Goal: Transaction & Acquisition: Purchase product/service

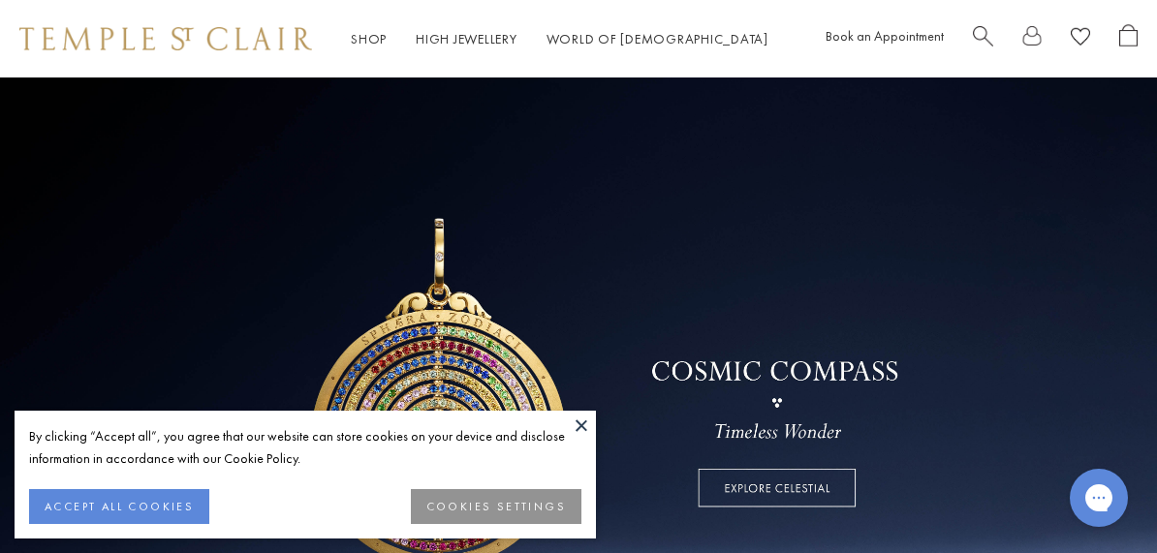
click at [578, 429] on button at bounding box center [581, 425] width 29 height 29
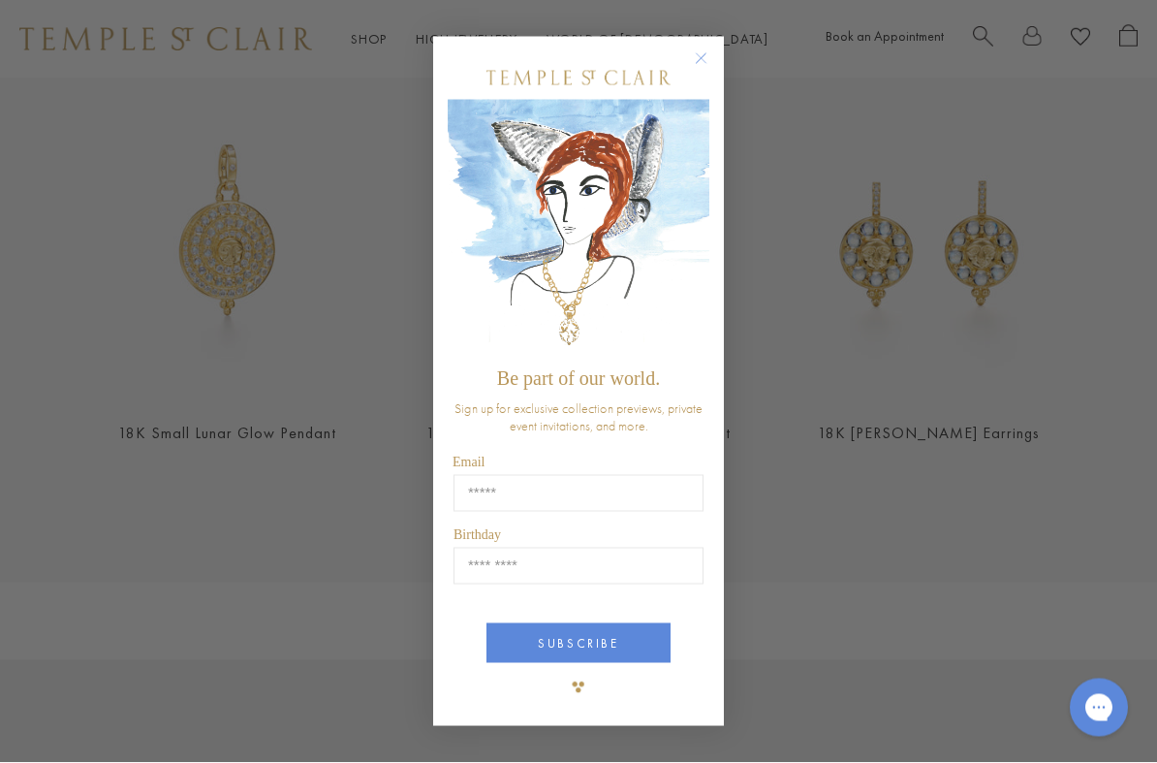
scroll to position [747, 0]
click at [703, 60] on circle "Close dialog" at bounding box center [701, 58] width 23 height 23
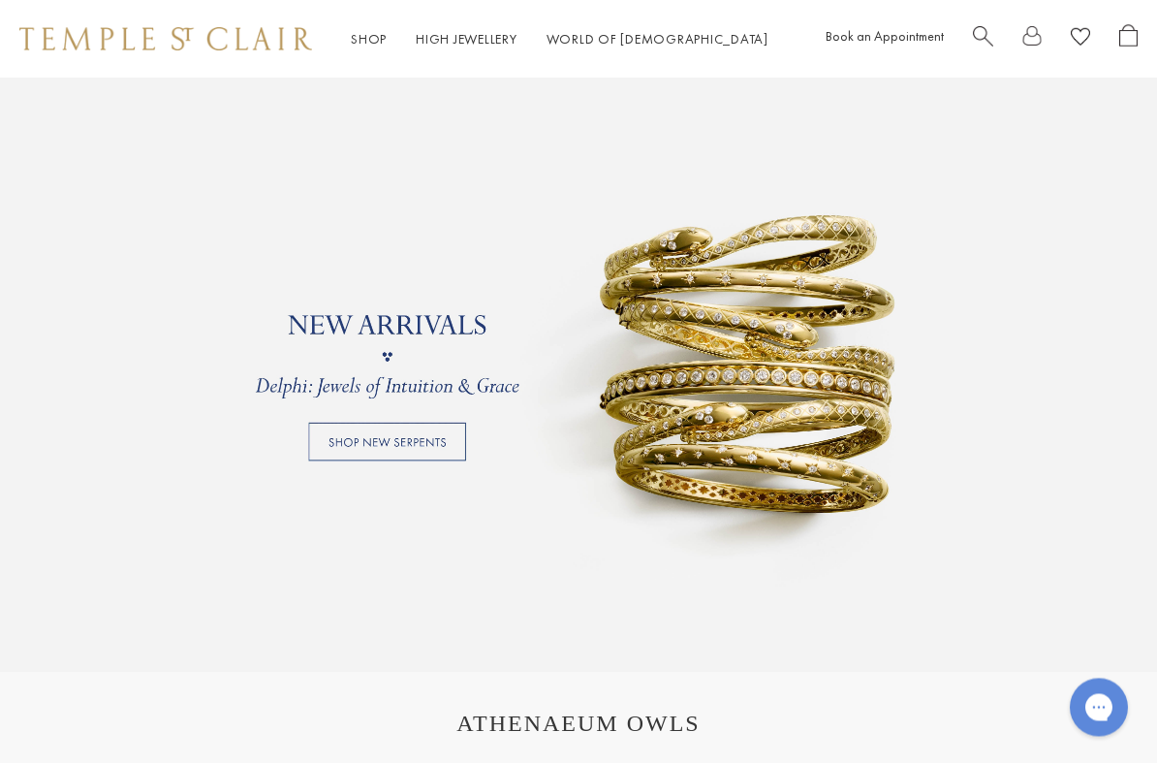
scroll to position [1364, 0]
click at [347, 439] on link at bounding box center [578, 357] width 1157 height 630
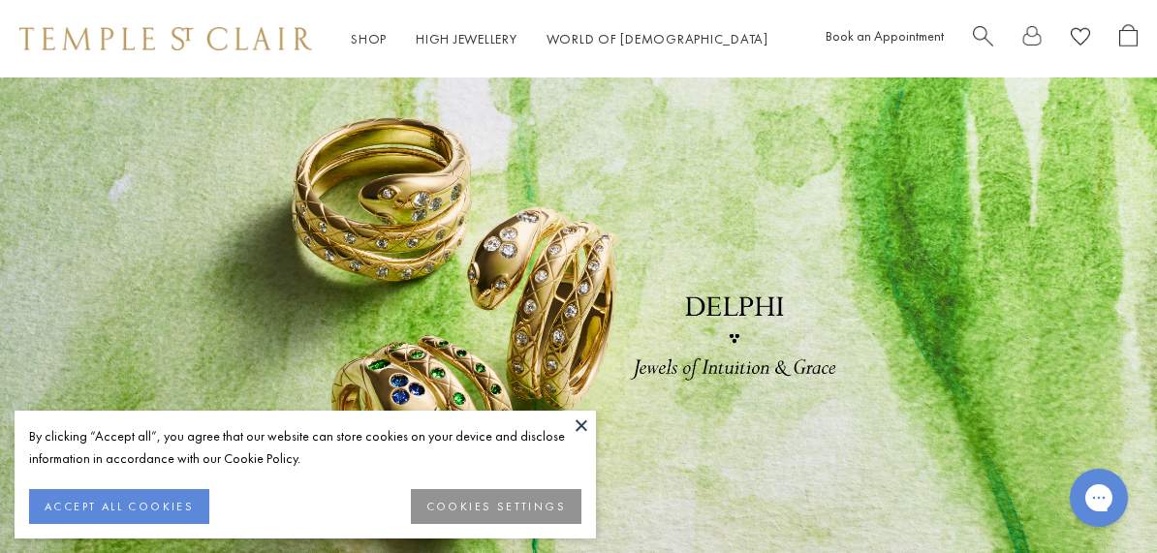
click at [580, 428] on button at bounding box center [581, 425] width 29 height 29
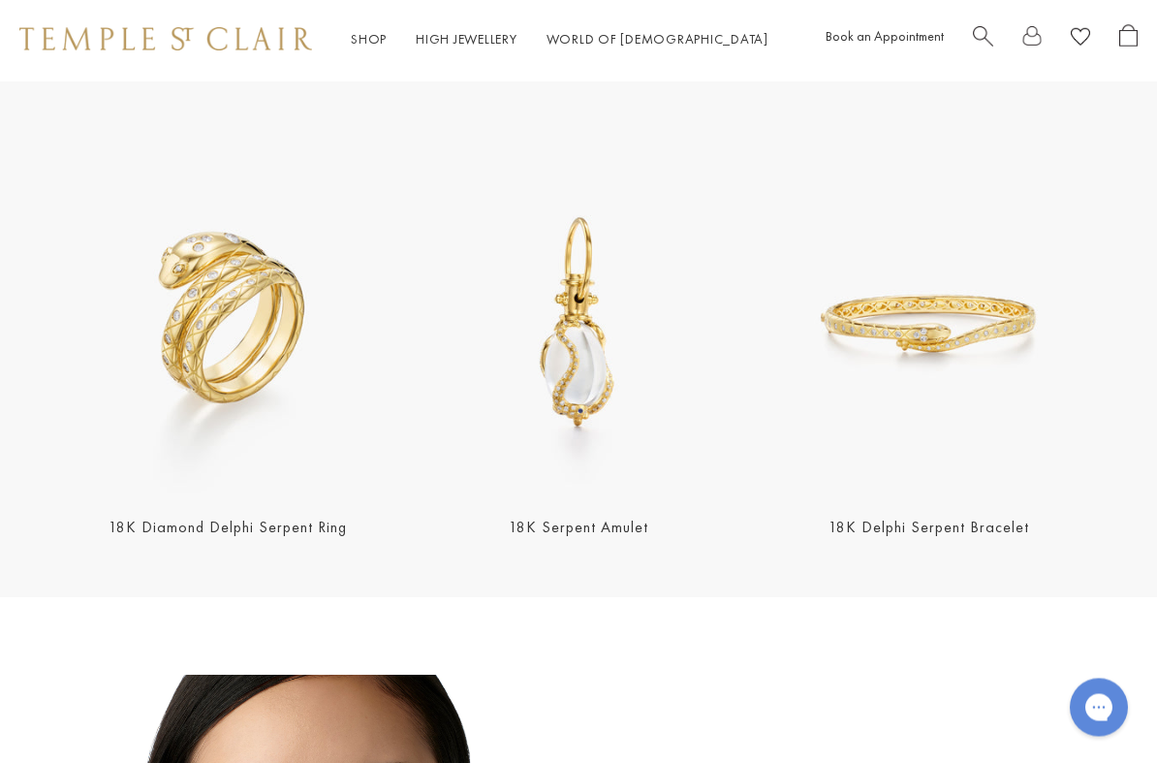
scroll to position [519, 0]
click at [185, 347] on img at bounding box center [227, 323] width 339 height 339
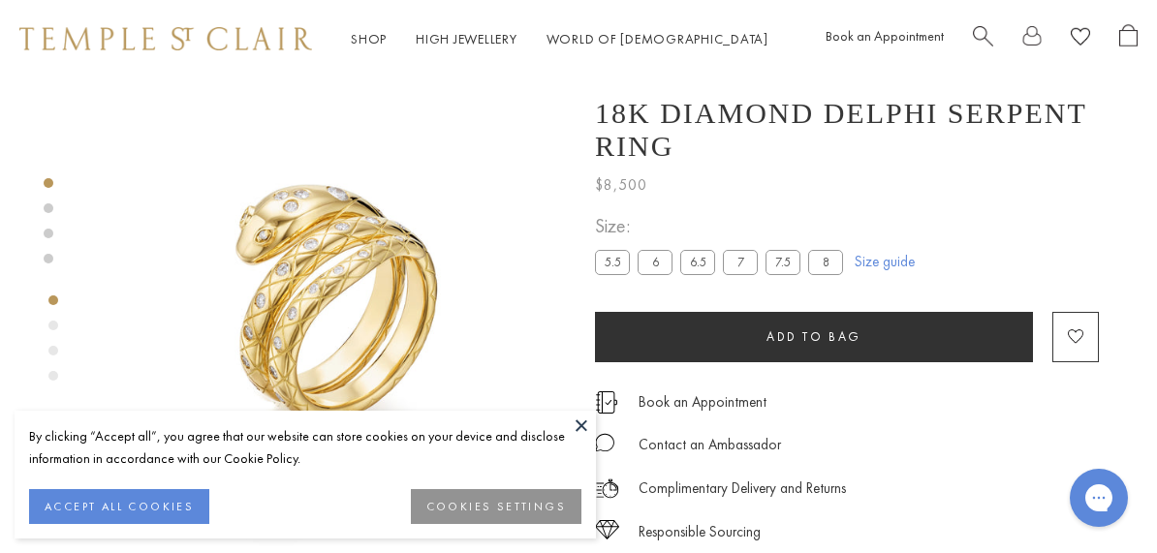
click at [572, 431] on button at bounding box center [581, 425] width 29 height 29
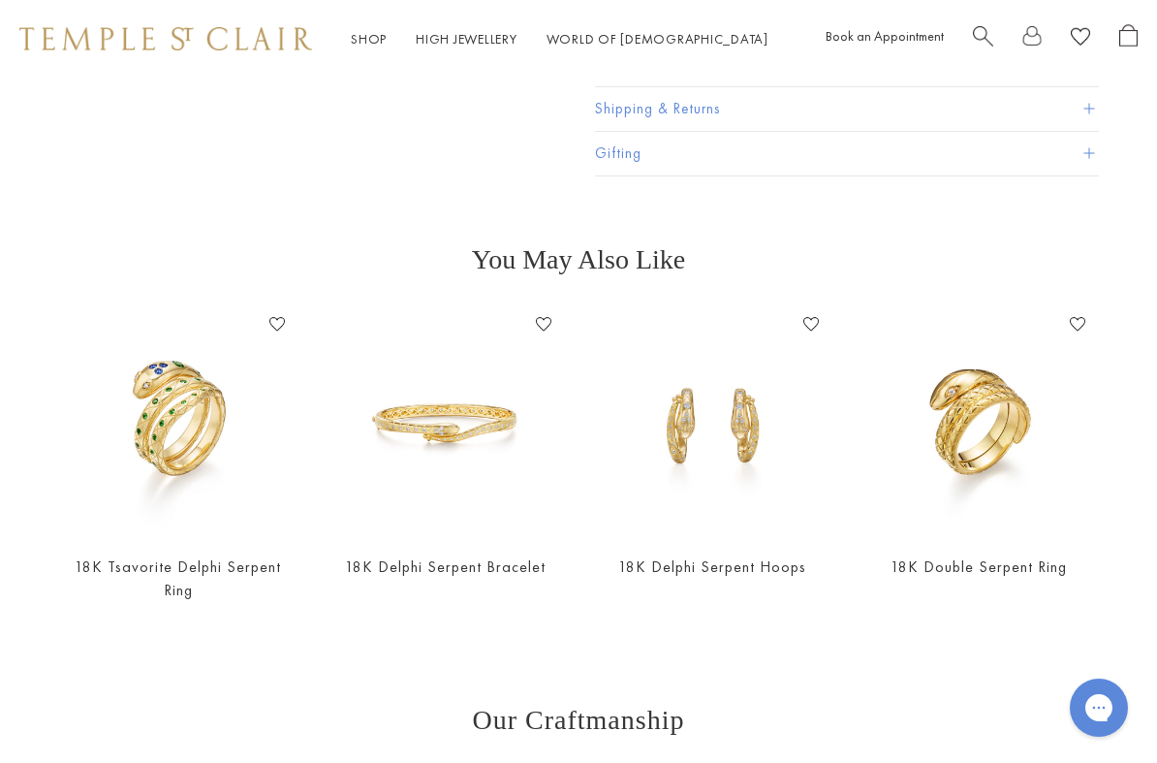
scroll to position [532, 0]
click at [966, 456] on img at bounding box center [979, 422] width 229 height 229
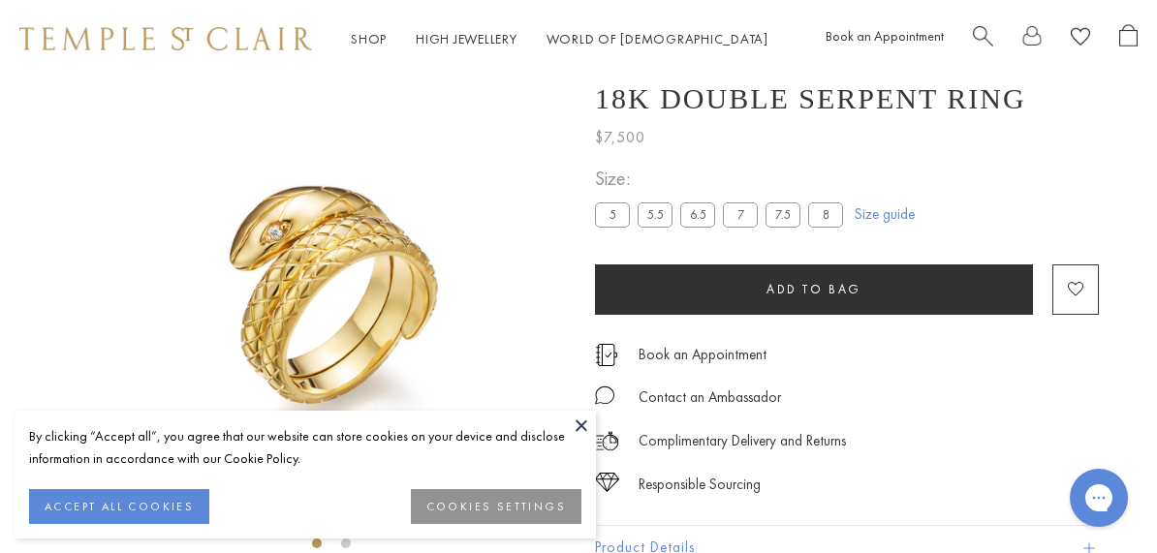
scroll to position [15, 0]
click at [569, 421] on button at bounding box center [581, 425] width 29 height 29
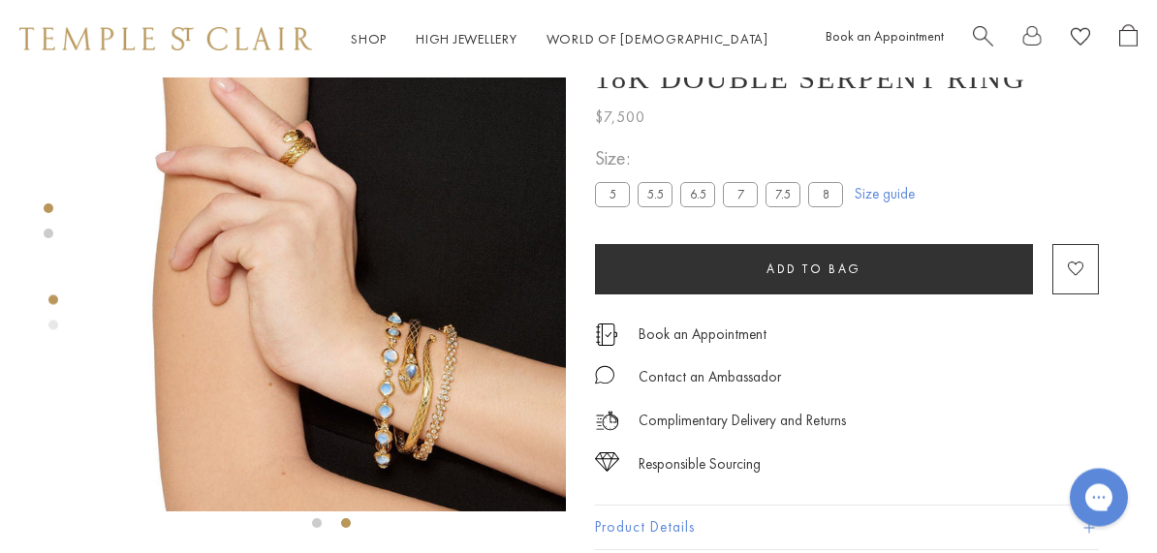
scroll to position [0, 0]
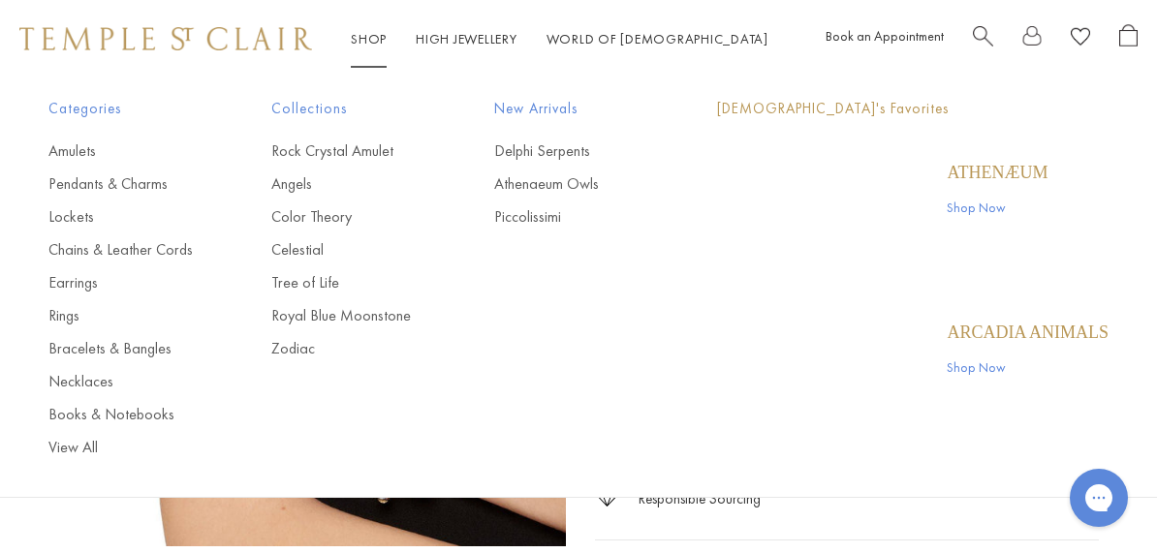
click at [373, 38] on link "Shop Shop" at bounding box center [369, 38] width 36 height 17
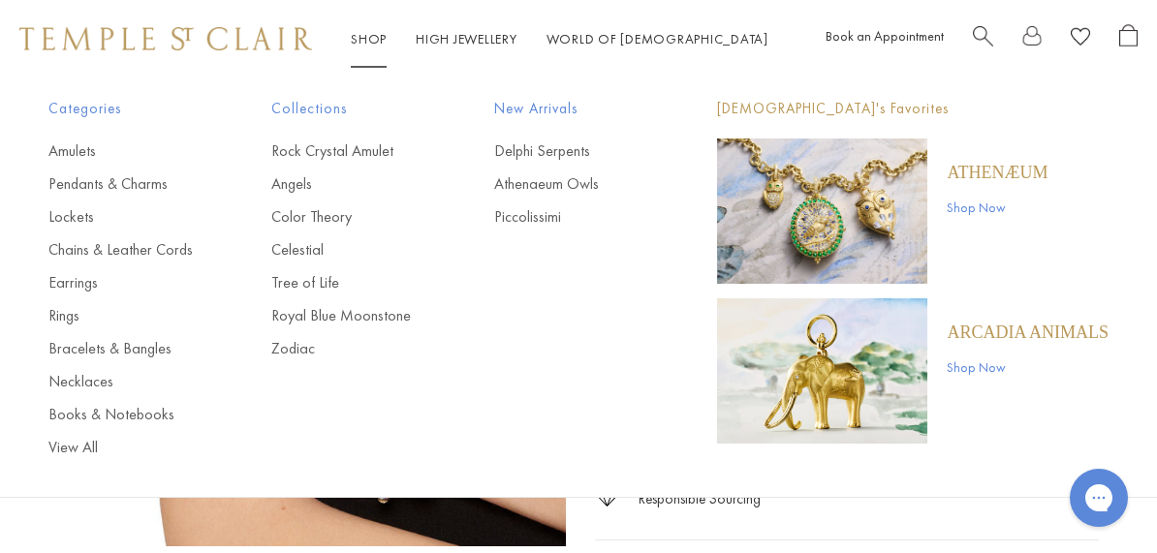
click at [60, 319] on link "Rings" at bounding box center [120, 315] width 145 height 21
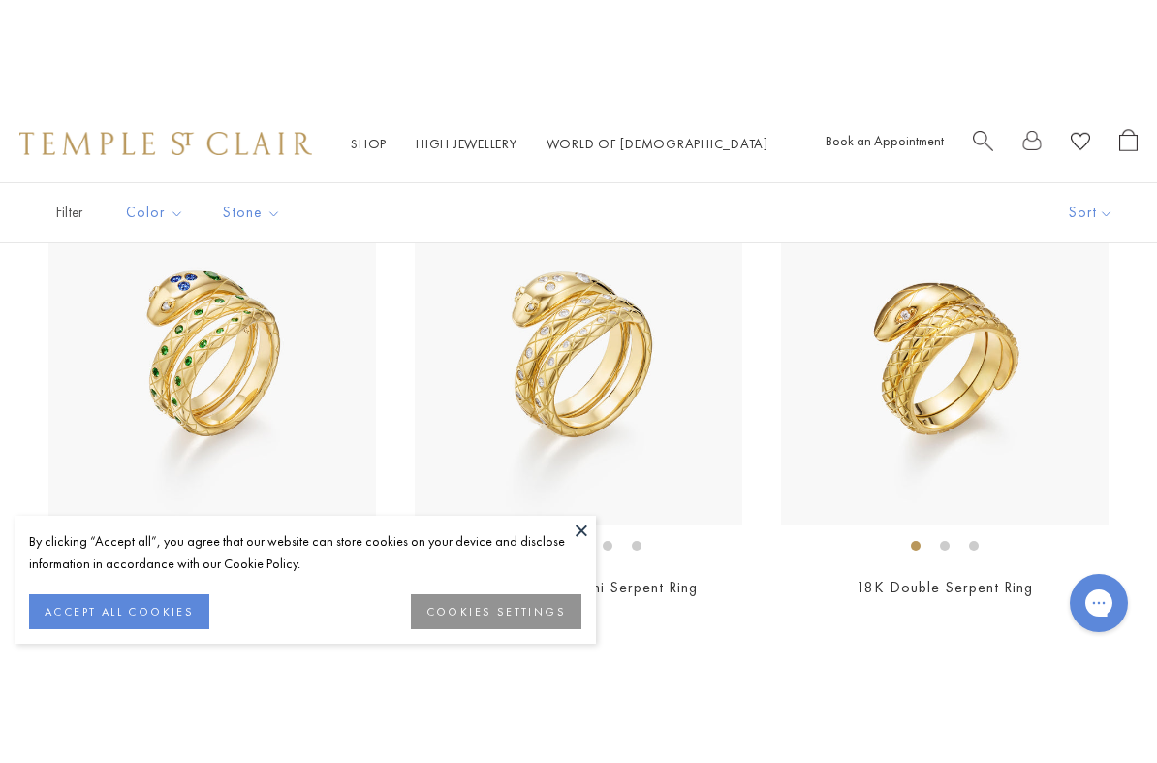
scroll to position [234, 0]
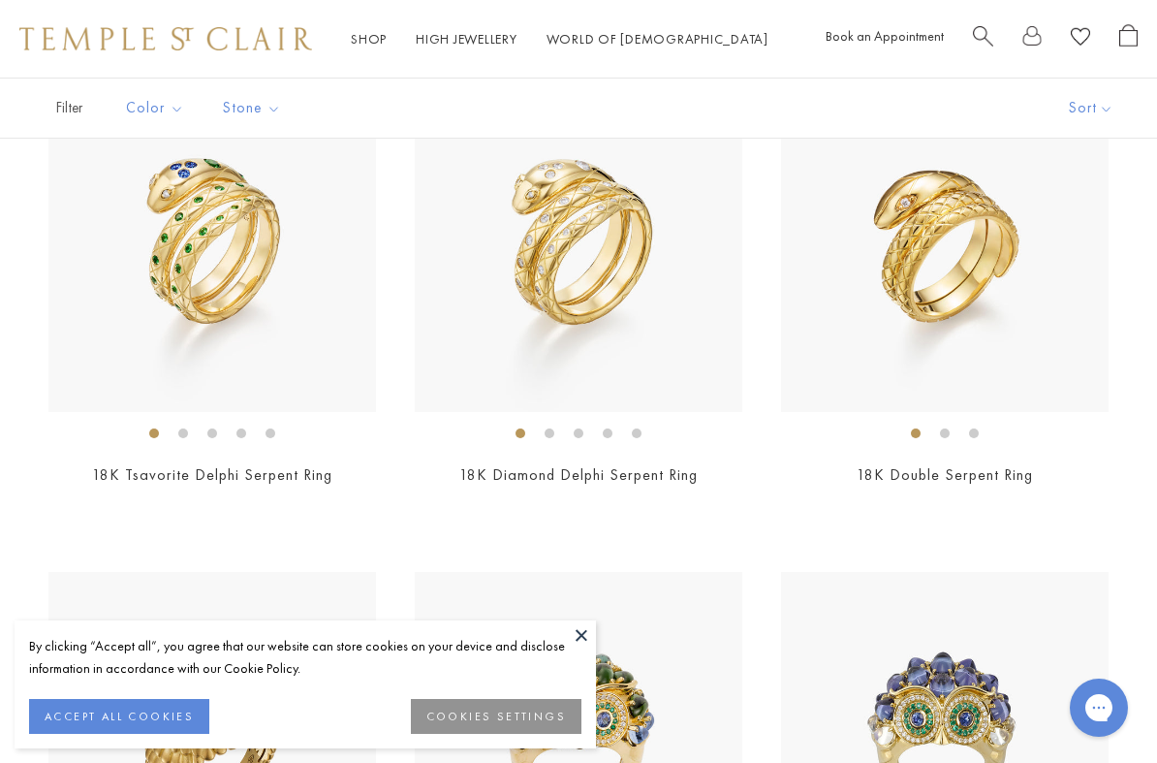
click at [583, 552] on button at bounding box center [581, 634] width 29 height 29
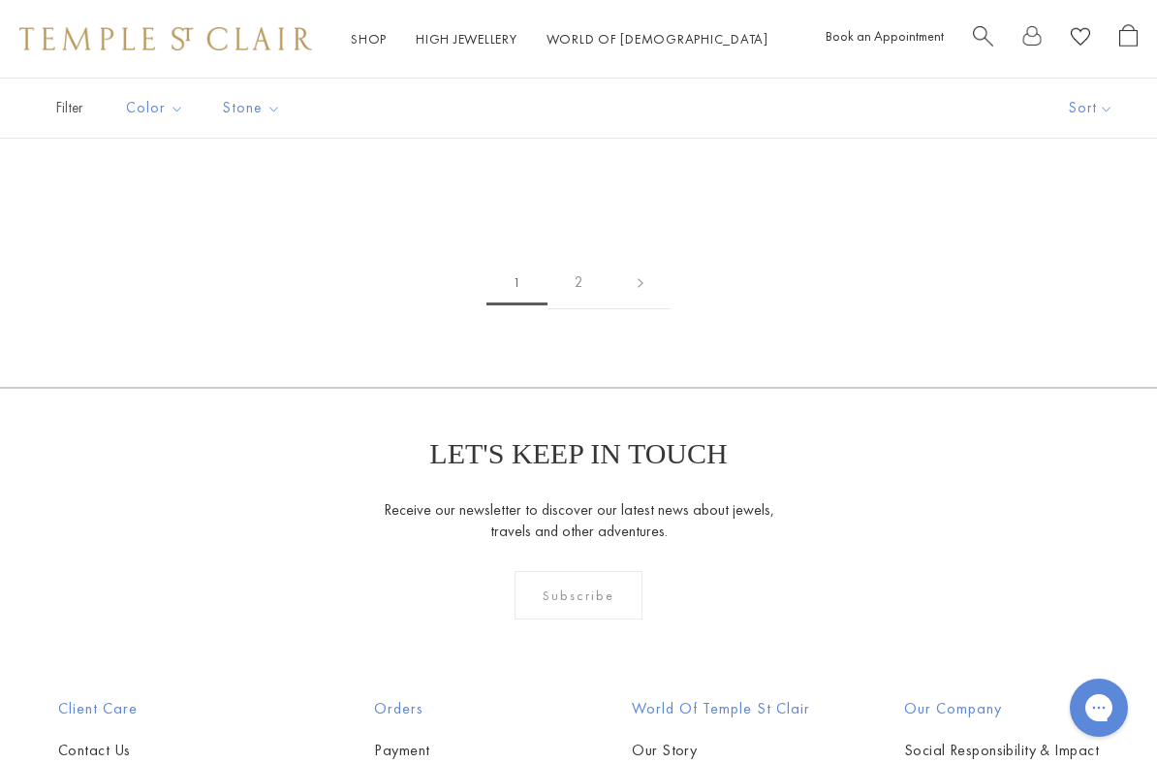
scroll to position [7951, 0]
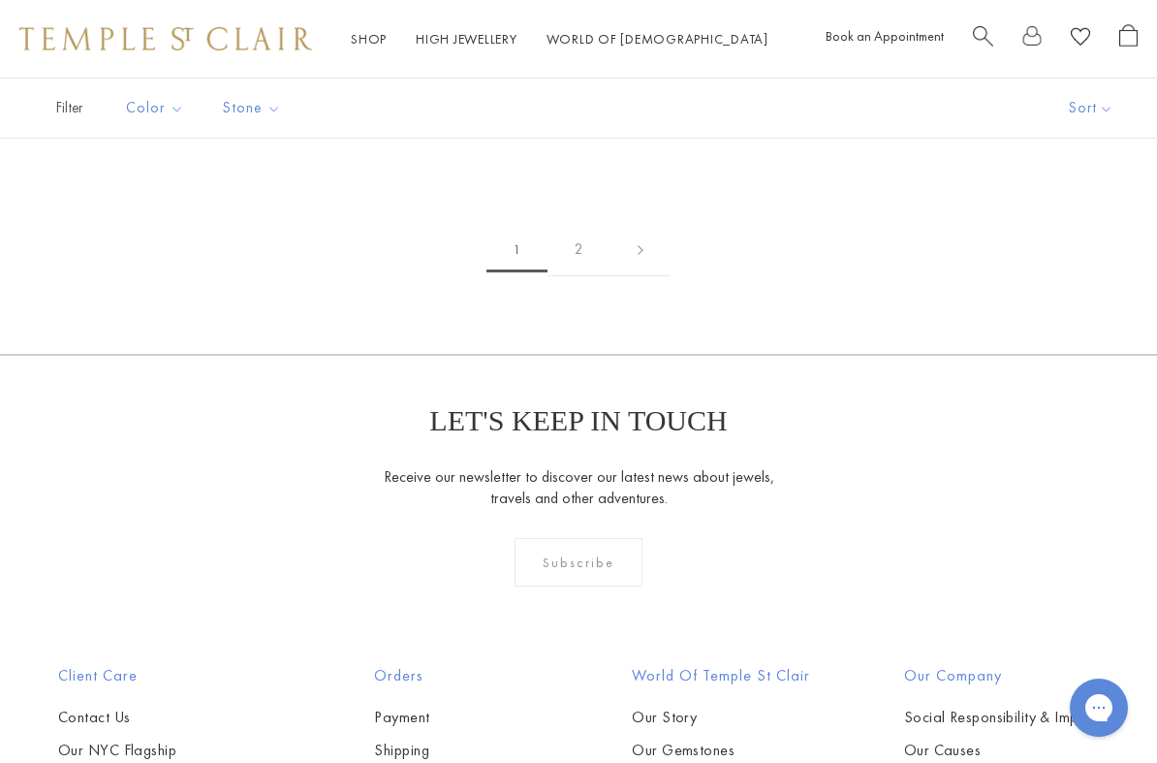
click at [579, 234] on link "2" at bounding box center [578, 249] width 63 height 53
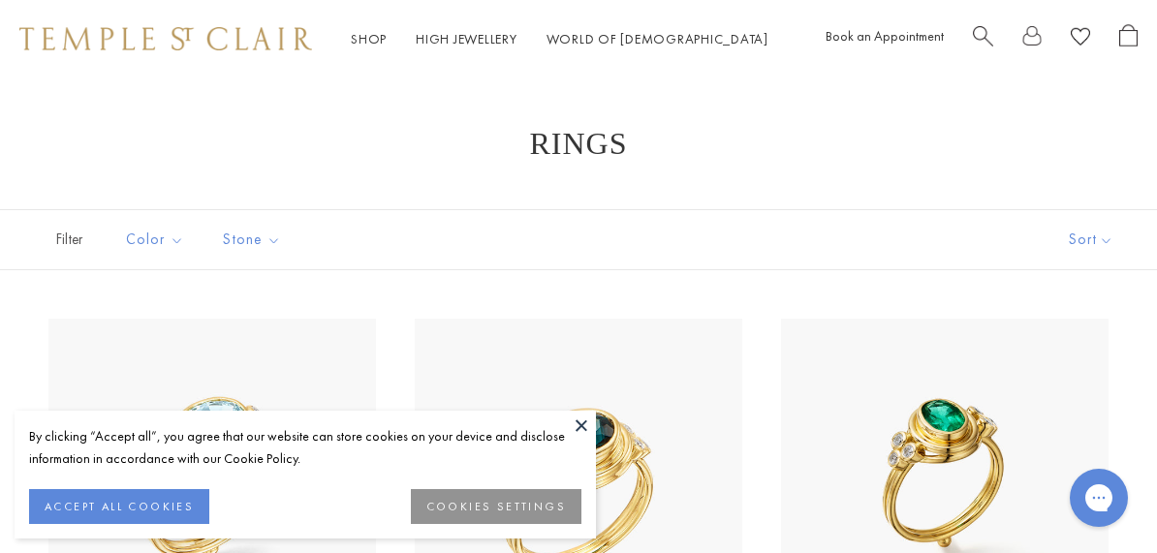
click at [582, 422] on button at bounding box center [581, 425] width 29 height 29
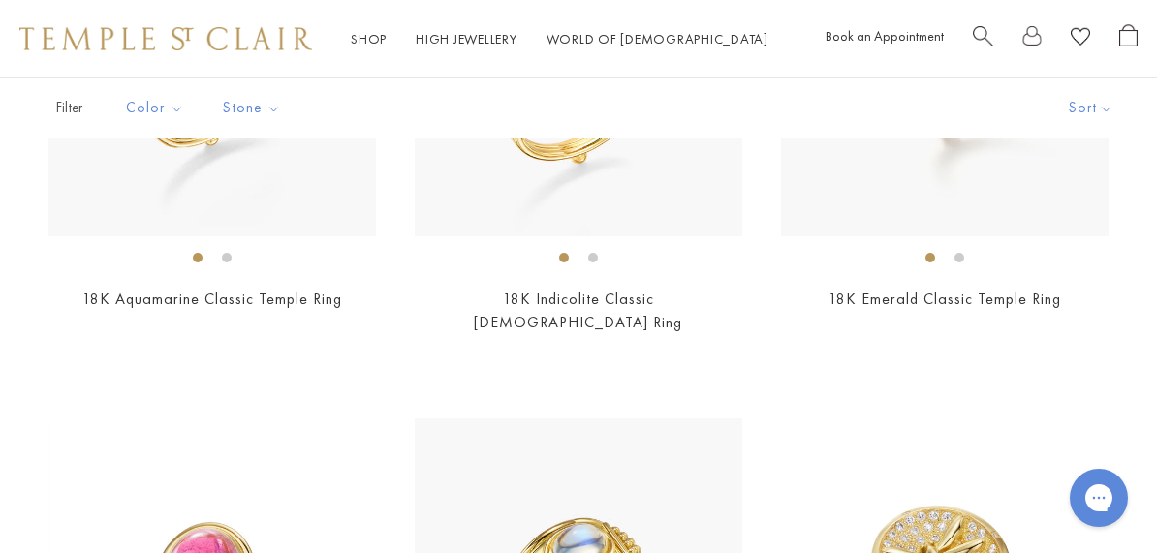
scroll to position [369, 0]
